Goal: Navigation & Orientation: Find specific page/section

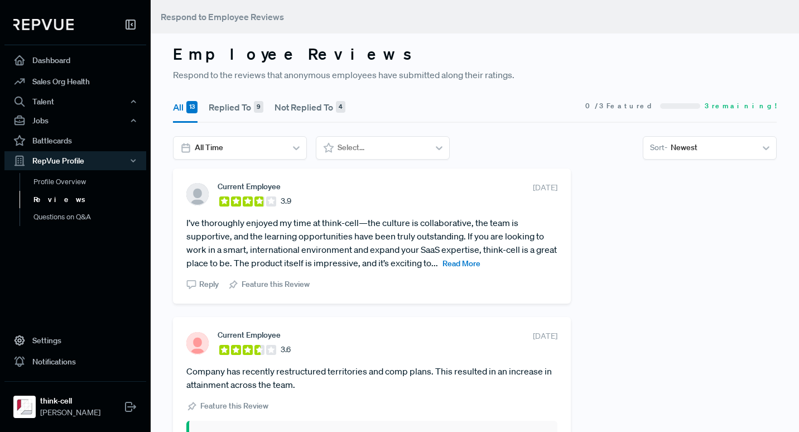
click at [481, 262] on span "Read More" at bounding box center [462, 263] width 38 height 10
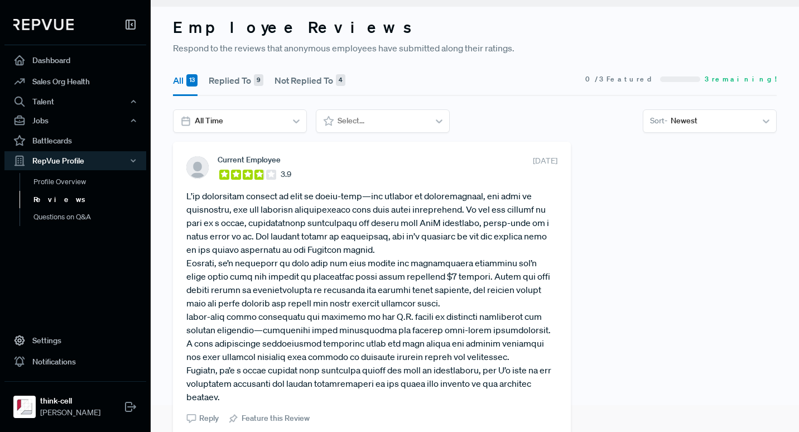
scroll to position [26, 0]
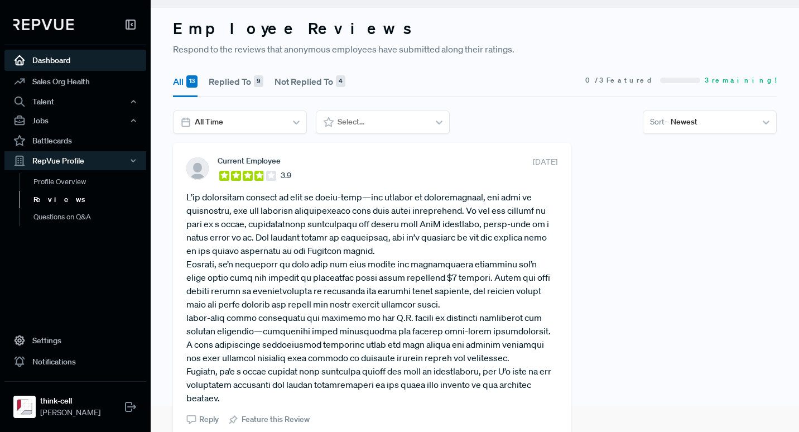
click at [65, 62] on link "Dashboard" at bounding box center [75, 60] width 142 height 21
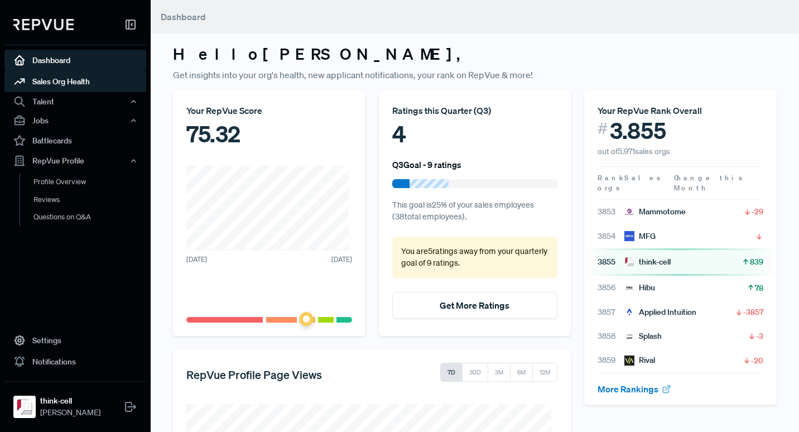
click at [82, 85] on link "Sales Org Health" at bounding box center [75, 81] width 142 height 21
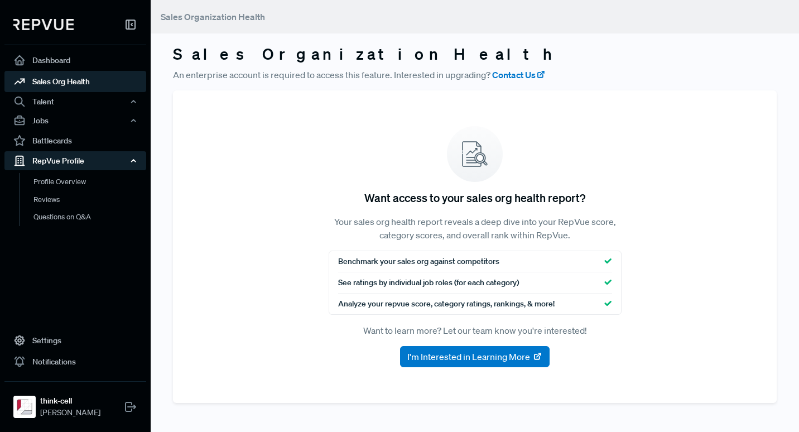
click at [64, 159] on div "RepVue Profile" at bounding box center [75, 160] width 142 height 19
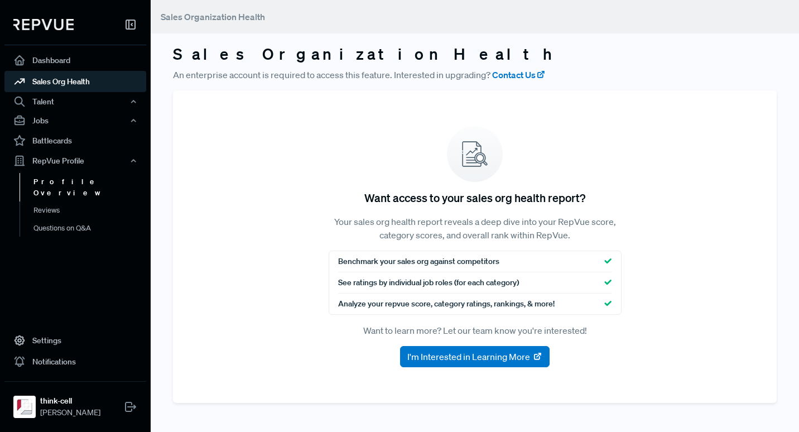
click at [54, 184] on link "Profile Overview" at bounding box center [91, 187] width 142 height 28
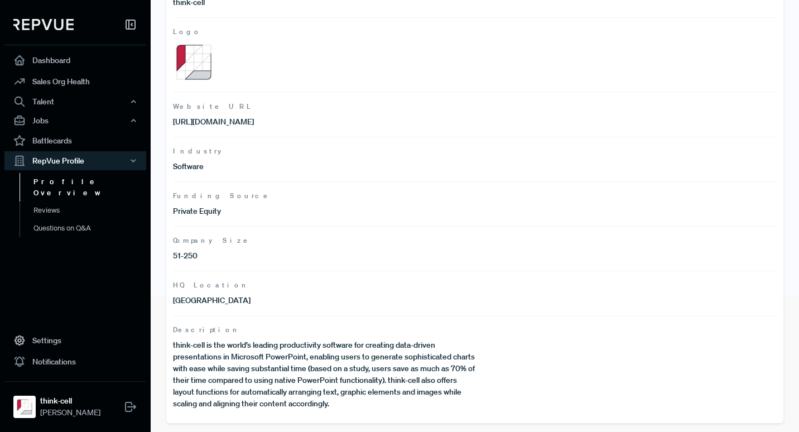
scroll to position [137, 0]
click at [64, 202] on link "Reviews" at bounding box center [91, 211] width 142 height 18
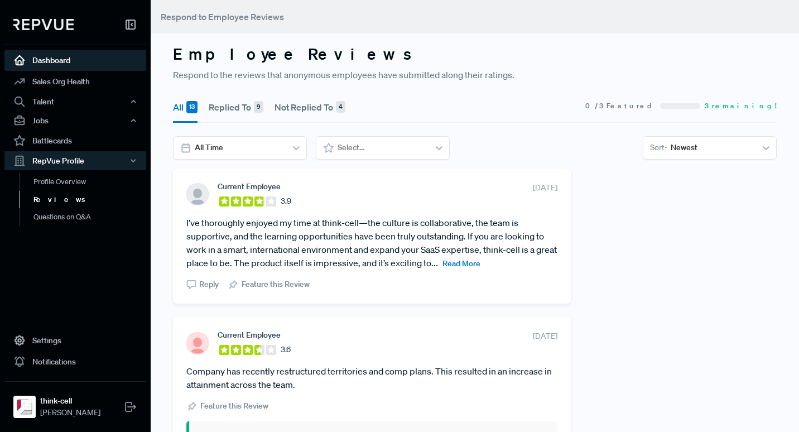
click at [49, 63] on link "Dashboard" at bounding box center [75, 60] width 142 height 21
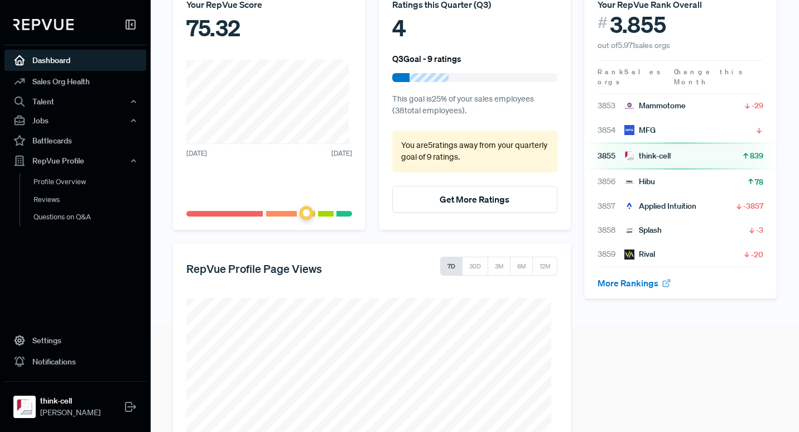
scroll to position [106, 0]
click at [473, 200] on button "Get More Ratings" at bounding box center [475, 199] width 166 height 27
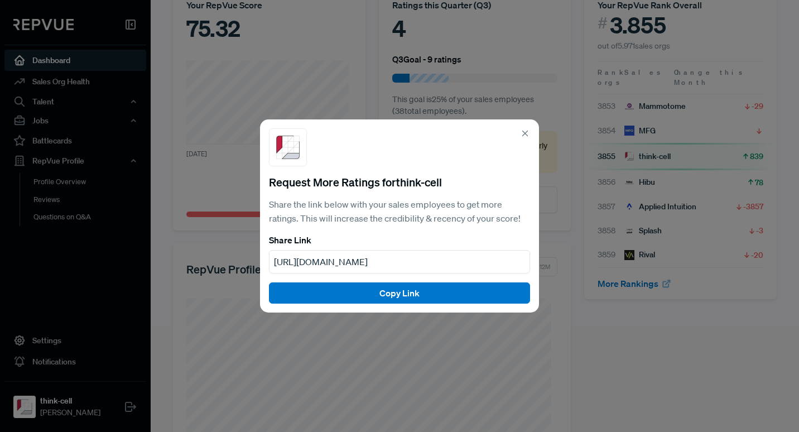
click at [526, 132] on icon at bounding box center [525, 133] width 10 height 10
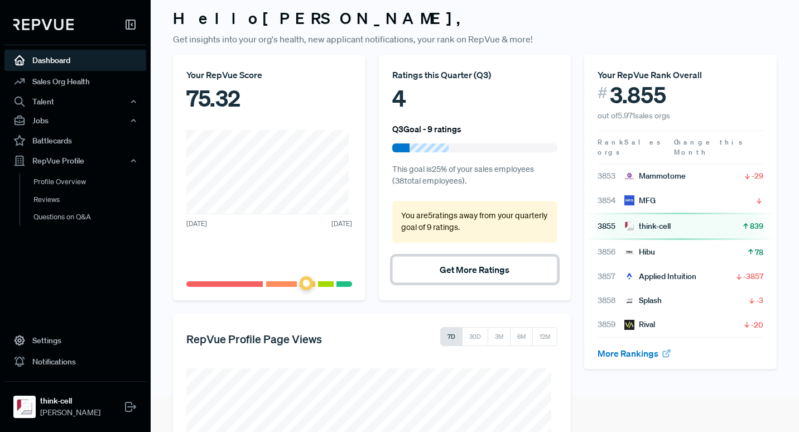
scroll to position [0, 0]
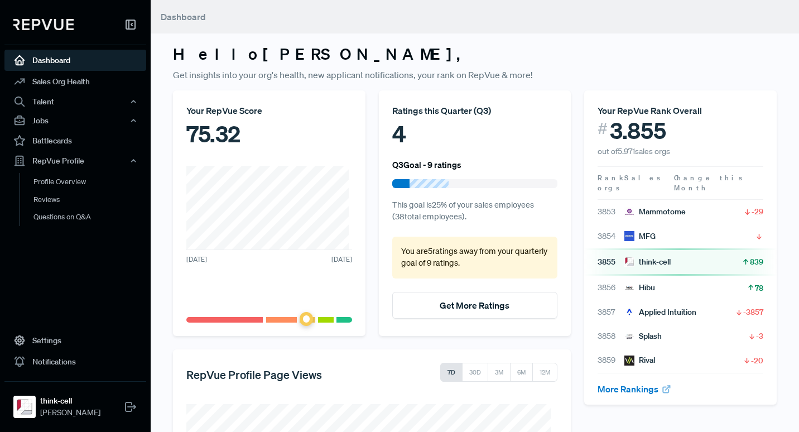
click at [42, 25] on img at bounding box center [43, 24] width 60 height 11
click at [128, 28] on use at bounding box center [130, 24] width 9 height 9
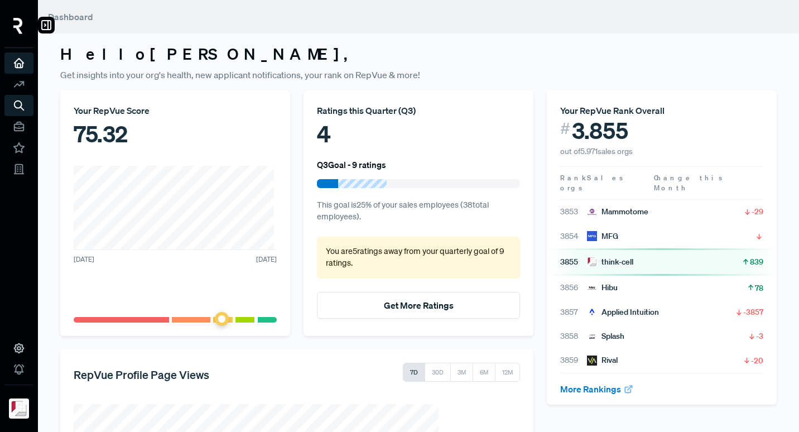
click at [47, 23] on icon at bounding box center [46, 24] width 13 height 13
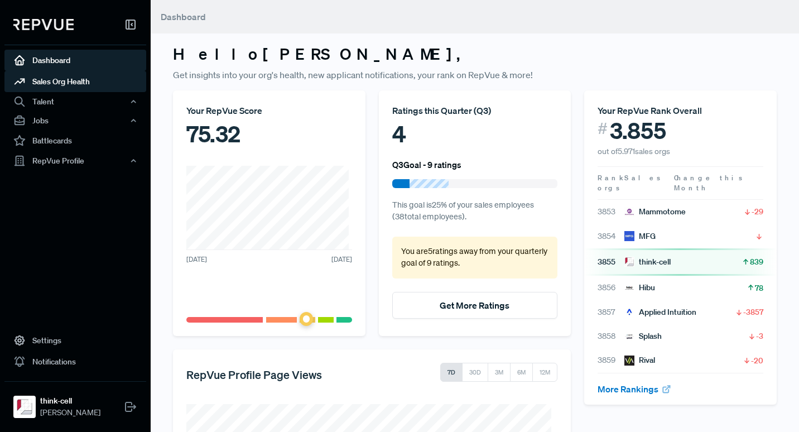
click at [60, 77] on link "Sales Org Health" at bounding box center [75, 81] width 142 height 21
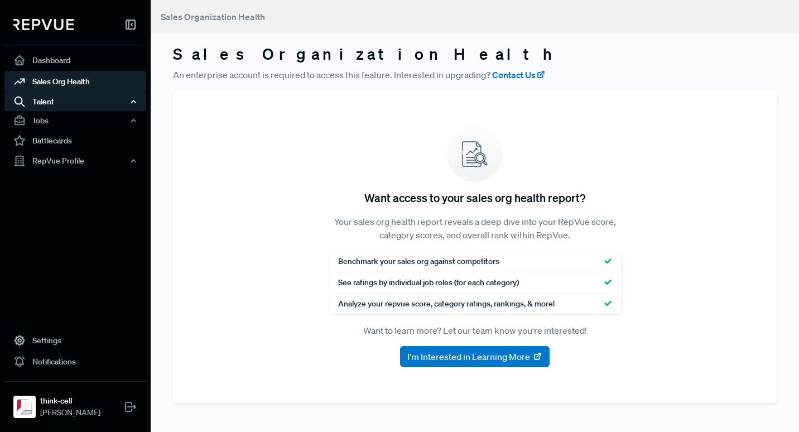
click at [56, 100] on div "Talent" at bounding box center [75, 101] width 142 height 19
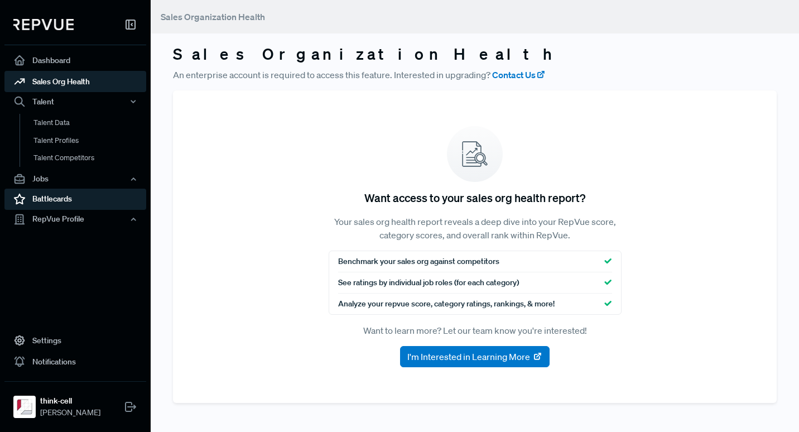
click at [49, 199] on link "Battlecards" at bounding box center [75, 199] width 142 height 21
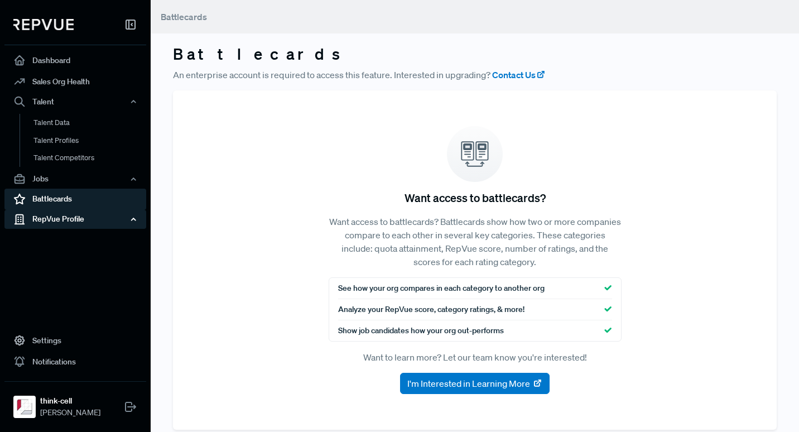
click at [71, 220] on div "RepVue Profile" at bounding box center [75, 219] width 142 height 19
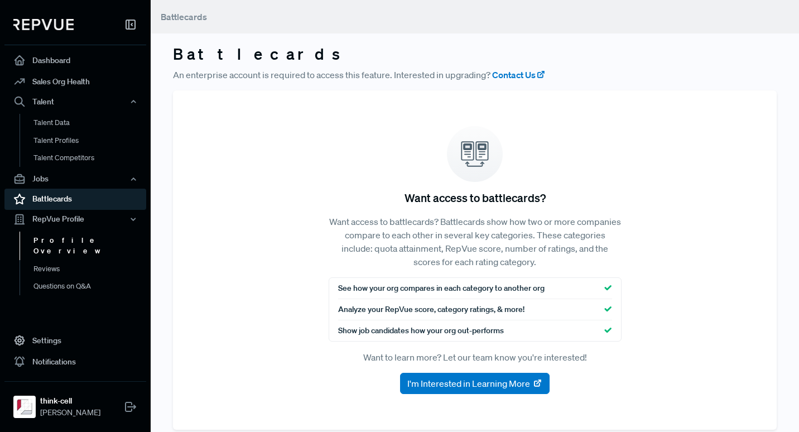
click at [72, 234] on link "Profile Overview" at bounding box center [91, 246] width 142 height 28
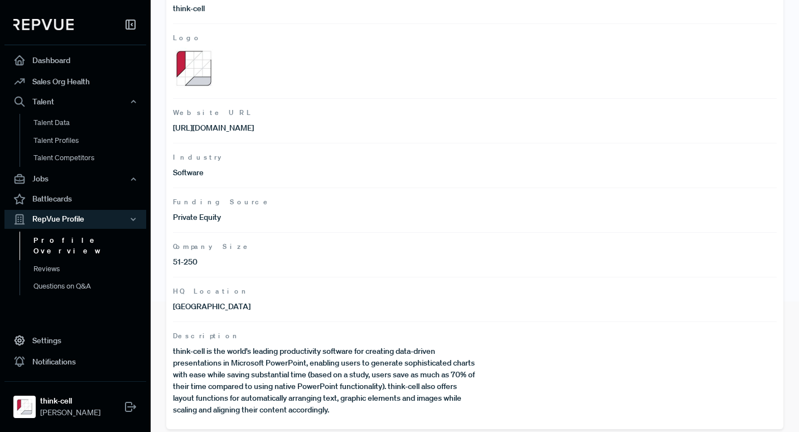
scroll to position [137, 0]
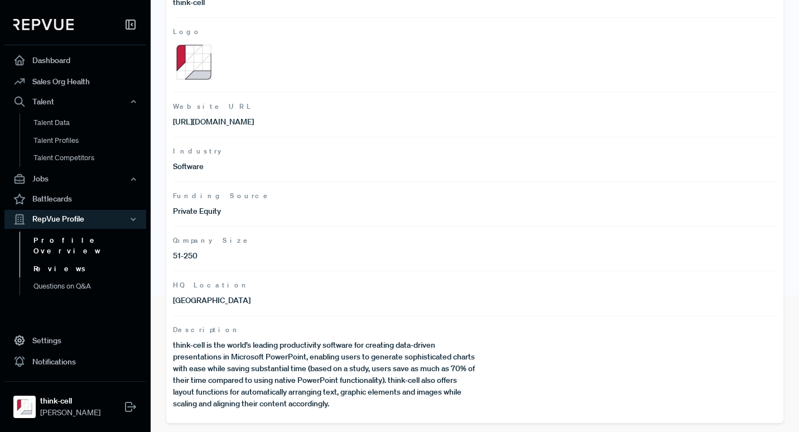
click at [54, 260] on link "Reviews" at bounding box center [91, 269] width 142 height 18
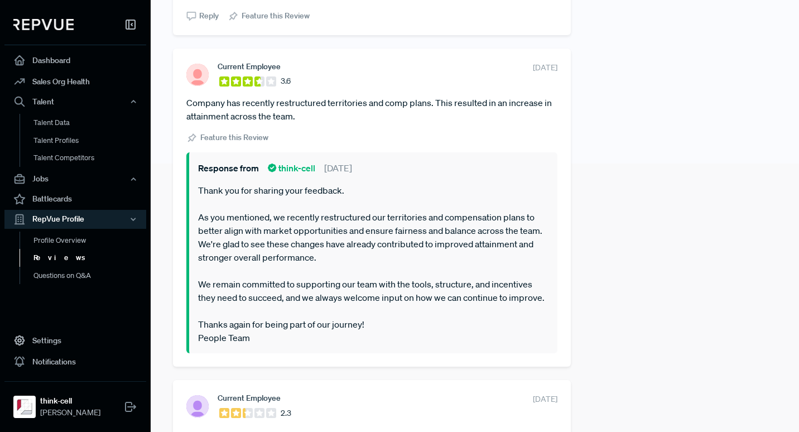
scroll to position [269, 0]
